Goal: Information Seeking & Learning: Learn about a topic

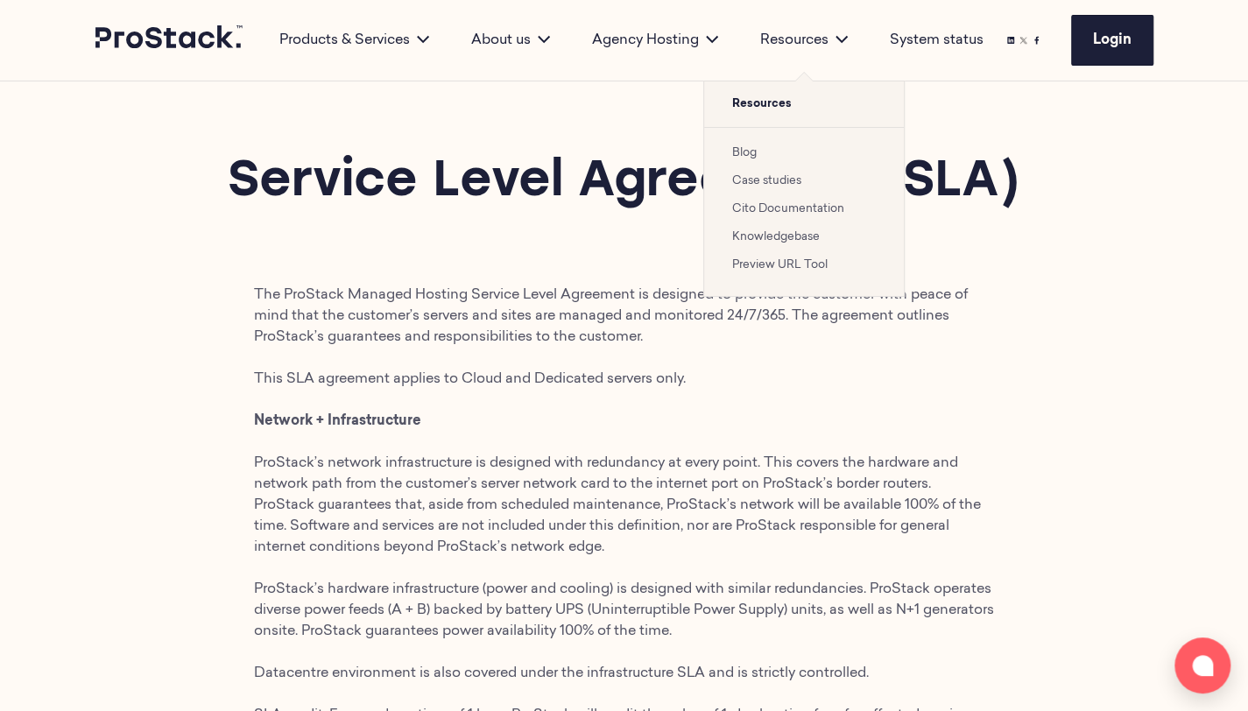
click at [760, 185] on link "Case studies" at bounding box center [766, 180] width 69 height 11
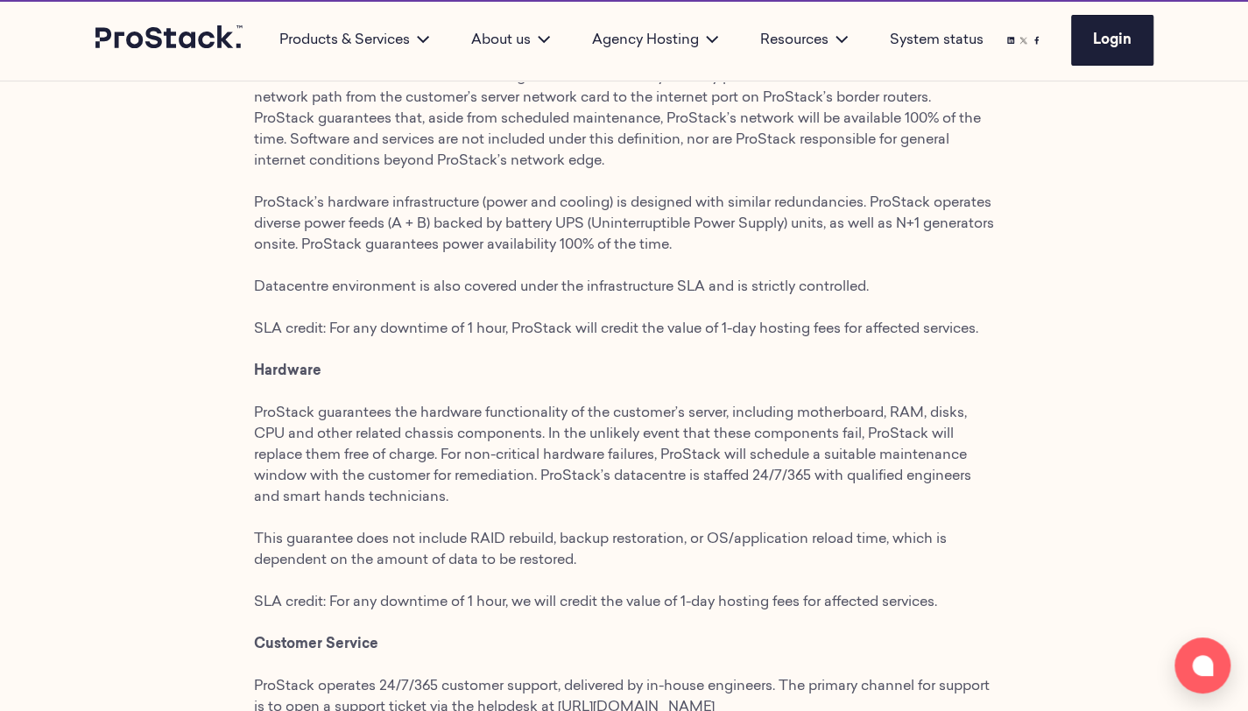
scroll to position [477, 0]
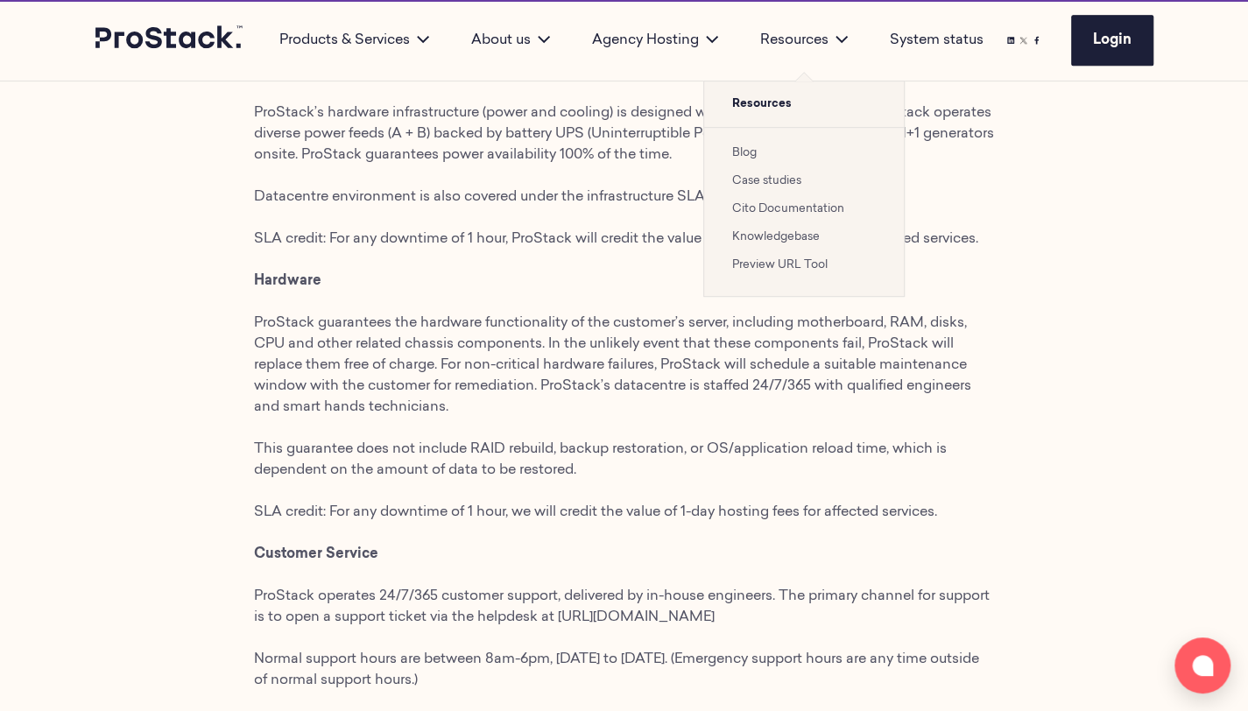
click at [788, 178] on link "Case studies" at bounding box center [766, 180] width 69 height 11
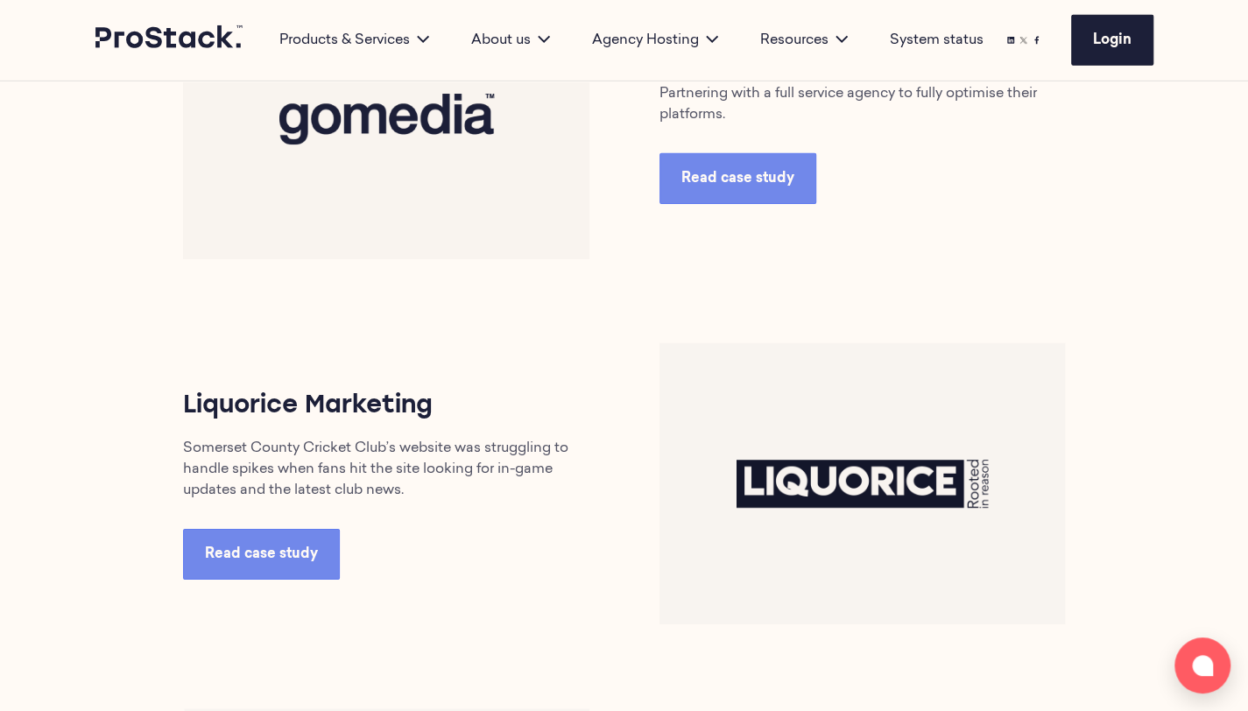
scroll to position [3571, 0]
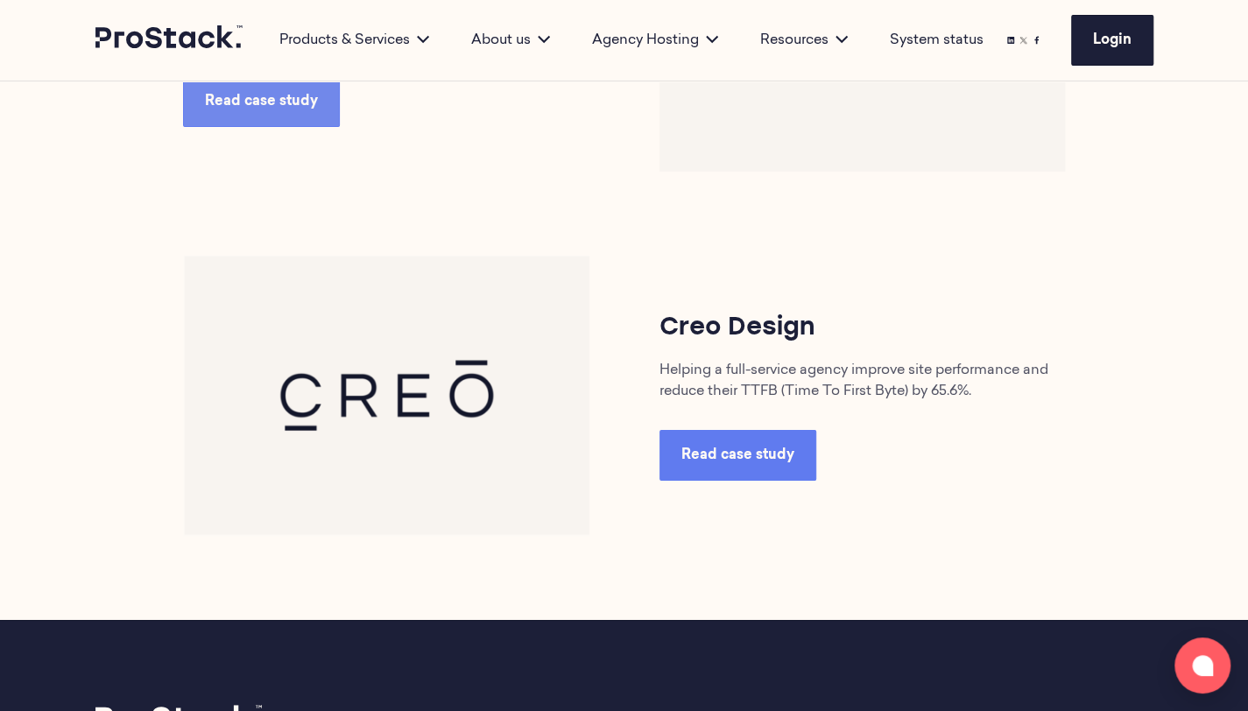
click at [723, 450] on span "Read case study" at bounding box center [738, 456] width 113 height 14
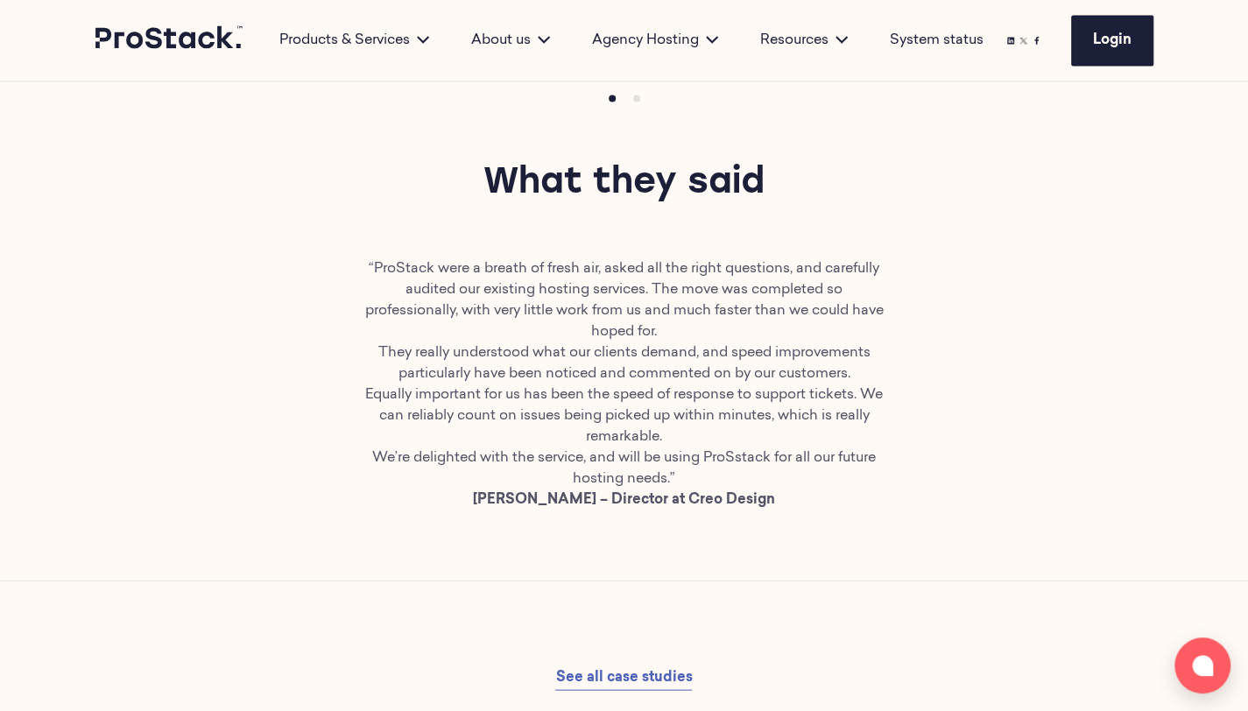
scroll to position [1653, 0]
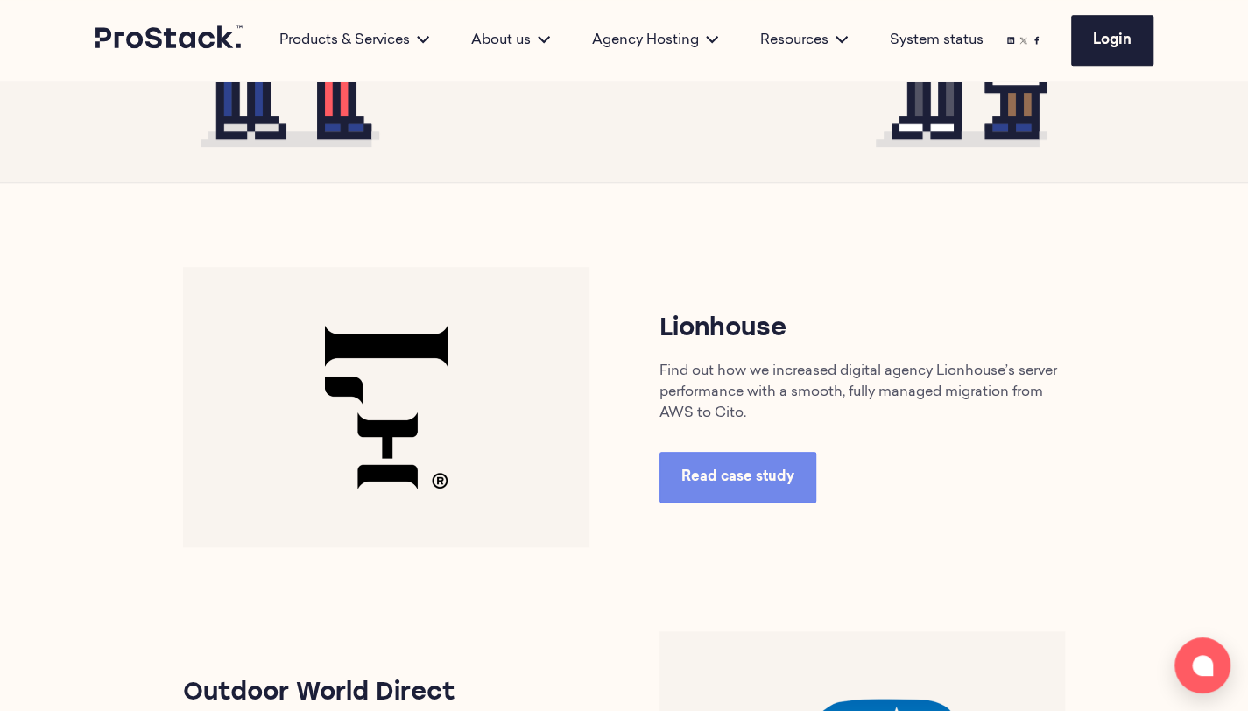
scroll to position [659, 0]
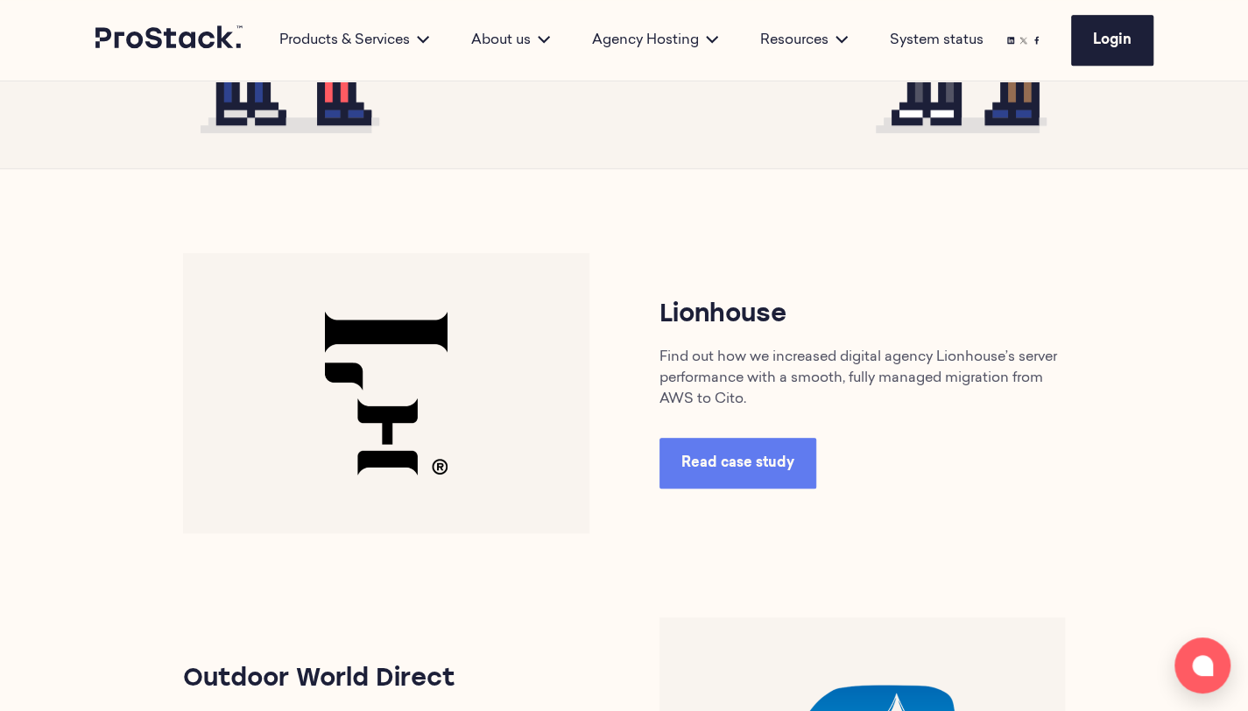
click at [739, 464] on span "Read case study" at bounding box center [738, 463] width 113 height 14
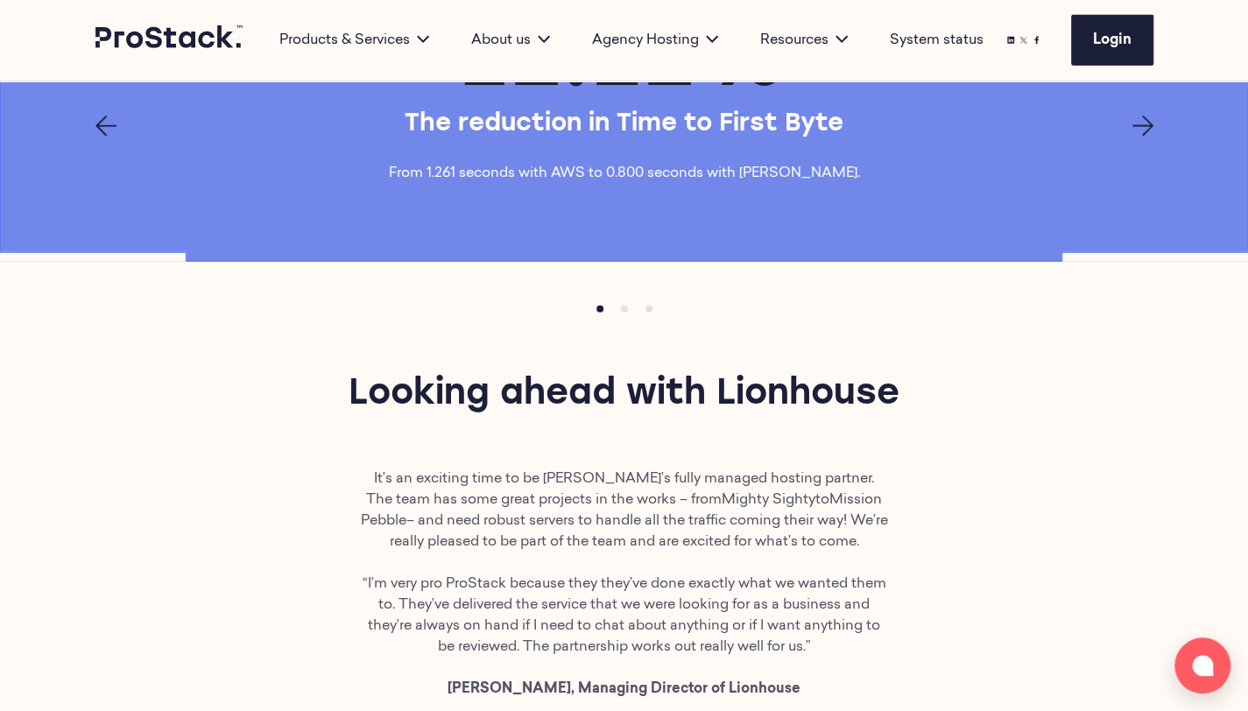
scroll to position [2824, 0]
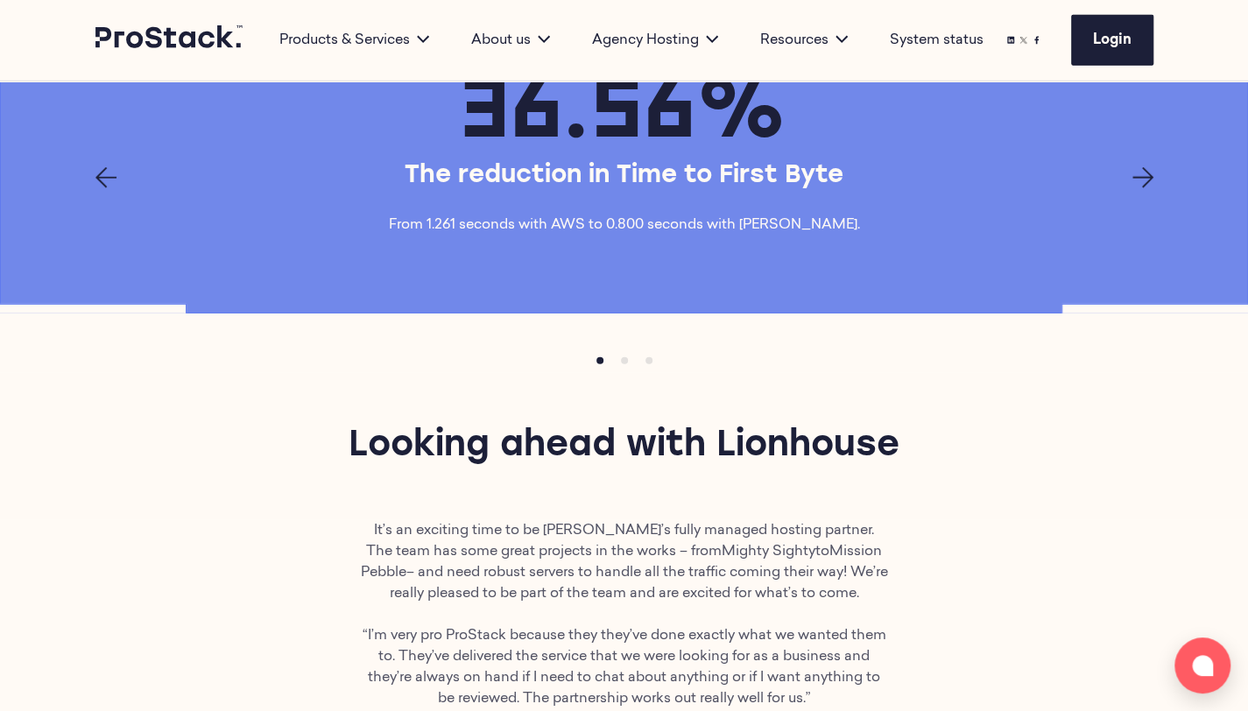
drag, startPoint x: 364, startPoint y: 506, endPoint x: 258, endPoint y: 505, distance: 106.0
click at [258, 520] on div "It’s an exciting time to be [PERSON_NAME]’s fully managed hosting partner. The …" at bounding box center [624, 635] width 1198 height 231
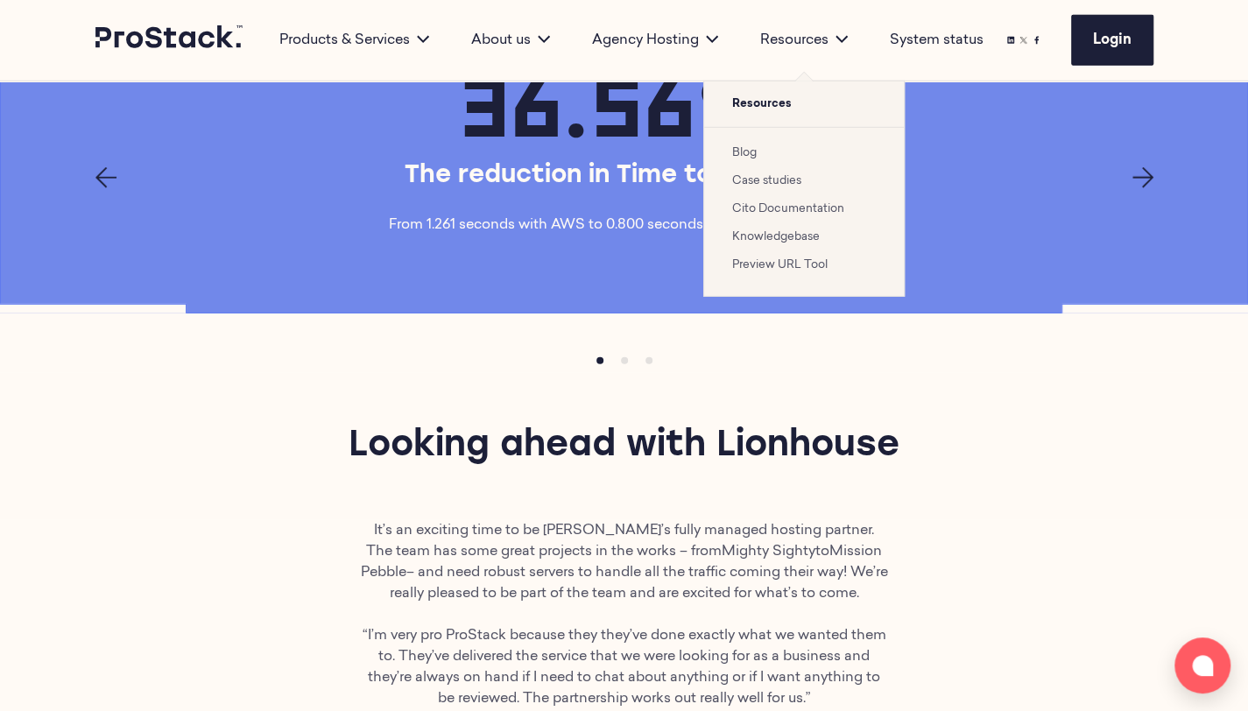
click at [811, 173] on li "Case studies" at bounding box center [804, 180] width 144 height 21
click at [794, 175] on link "Case studies" at bounding box center [766, 180] width 69 height 11
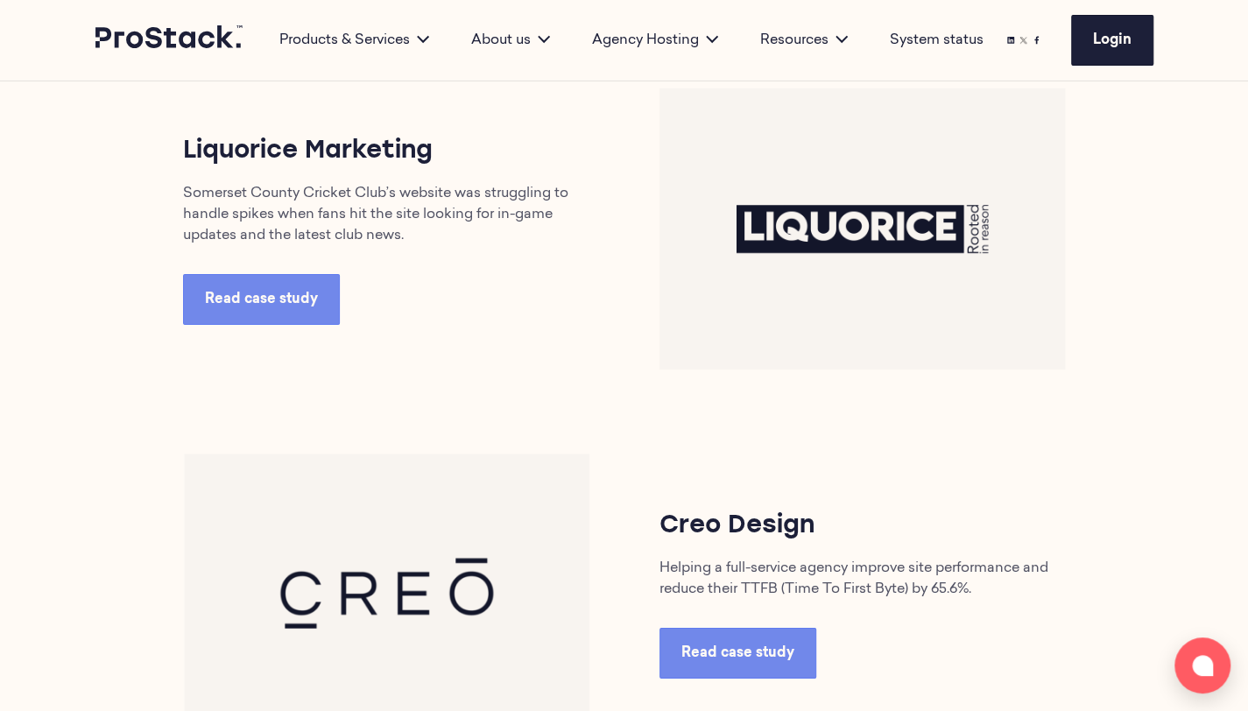
scroll to position [3770, 0]
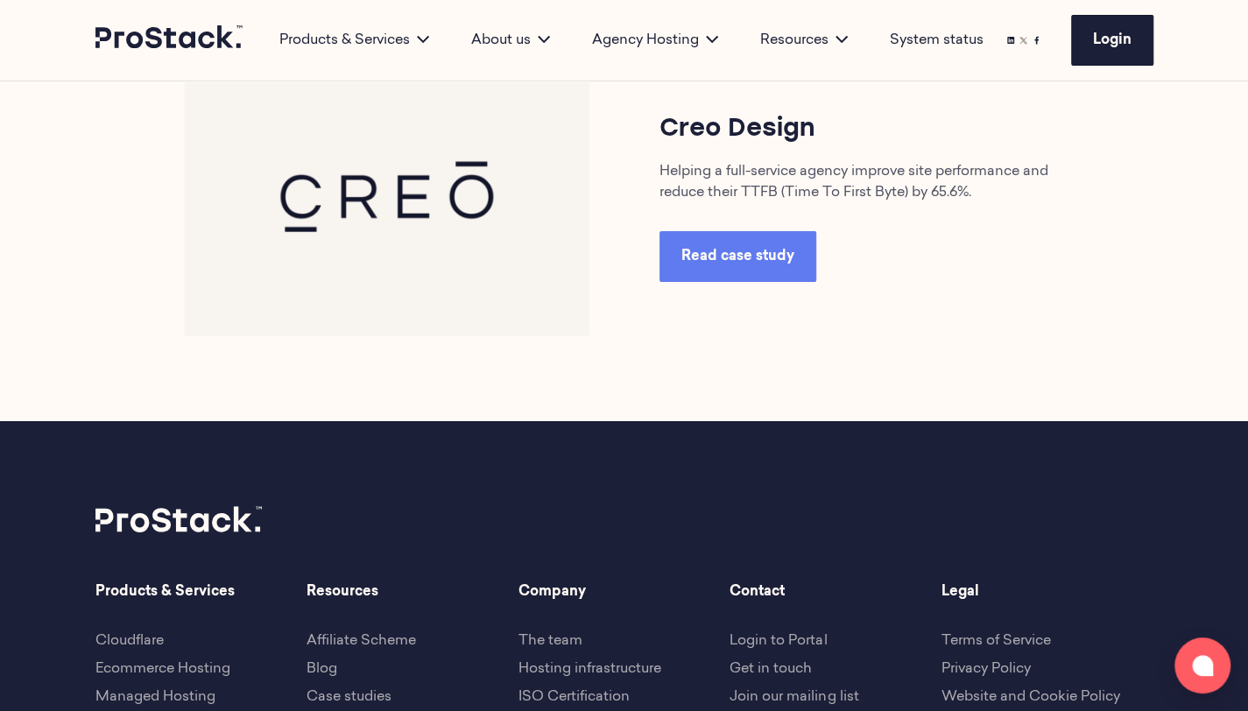
click at [705, 253] on span "Read case study" at bounding box center [738, 257] width 113 height 14
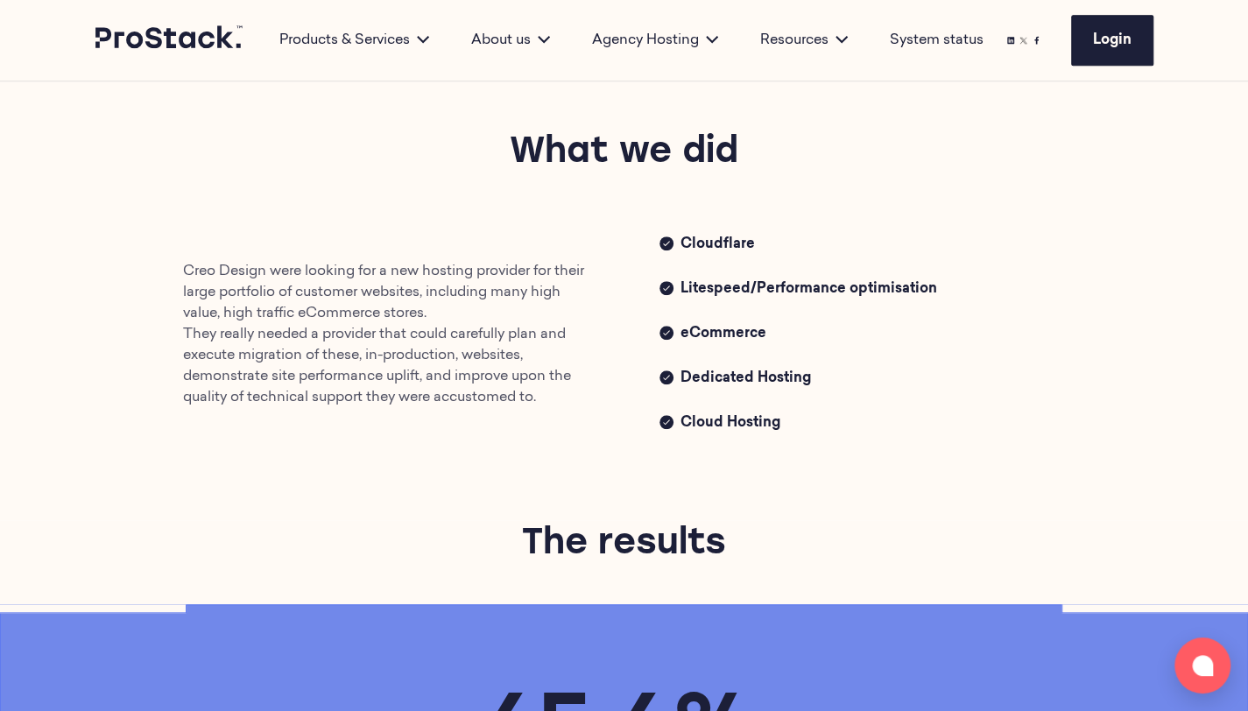
scroll to position [767, 0]
click at [604, 397] on div "Creo Design were looking for a new hosting provider for their large portfolio o…" at bounding box center [386, 333] width 477 height 147
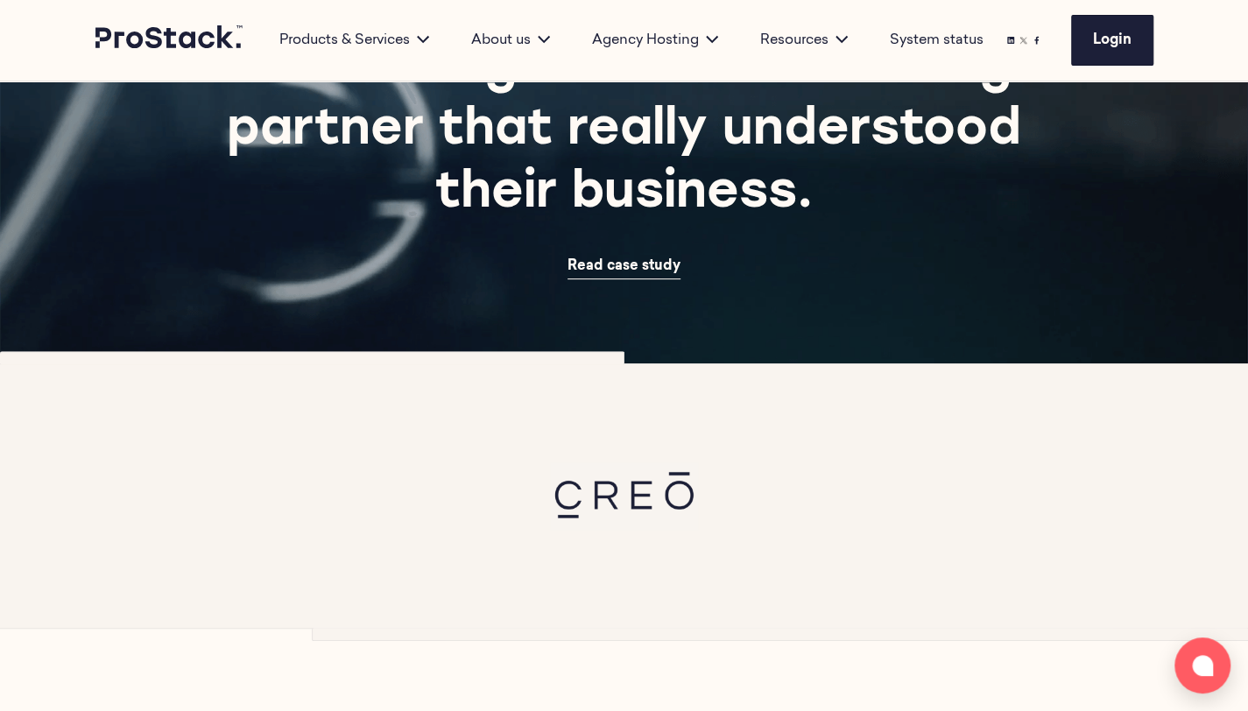
scroll to position [0, 0]
